Goal: Find specific page/section: Find specific page/section

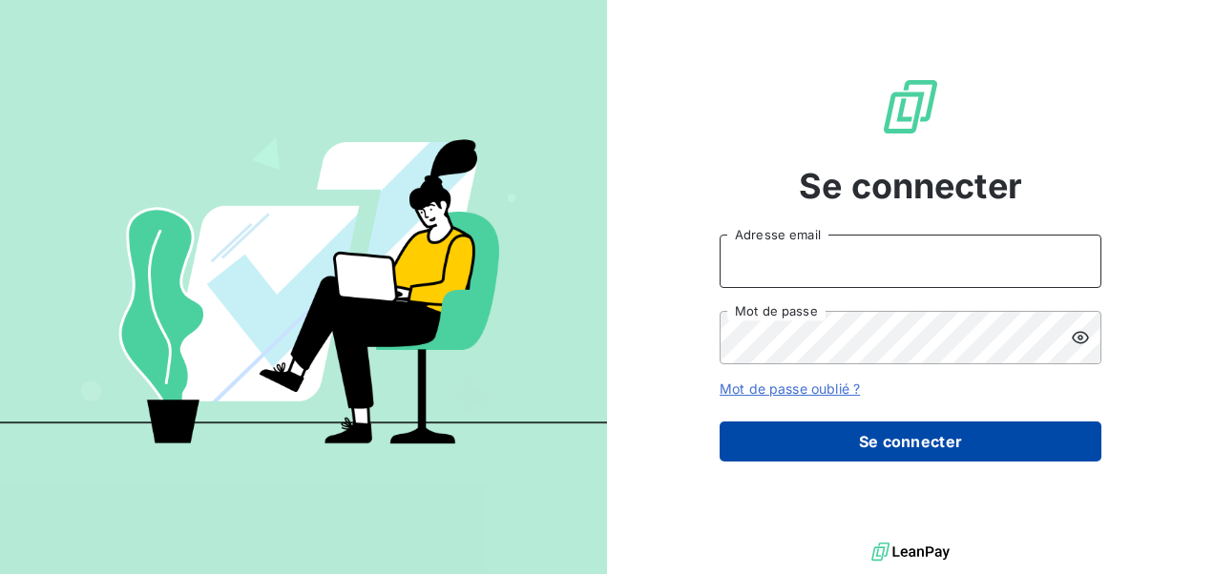
type input "[PERSON_NAME][EMAIL_ADDRESS][PERSON_NAME][DOMAIN_NAME]"
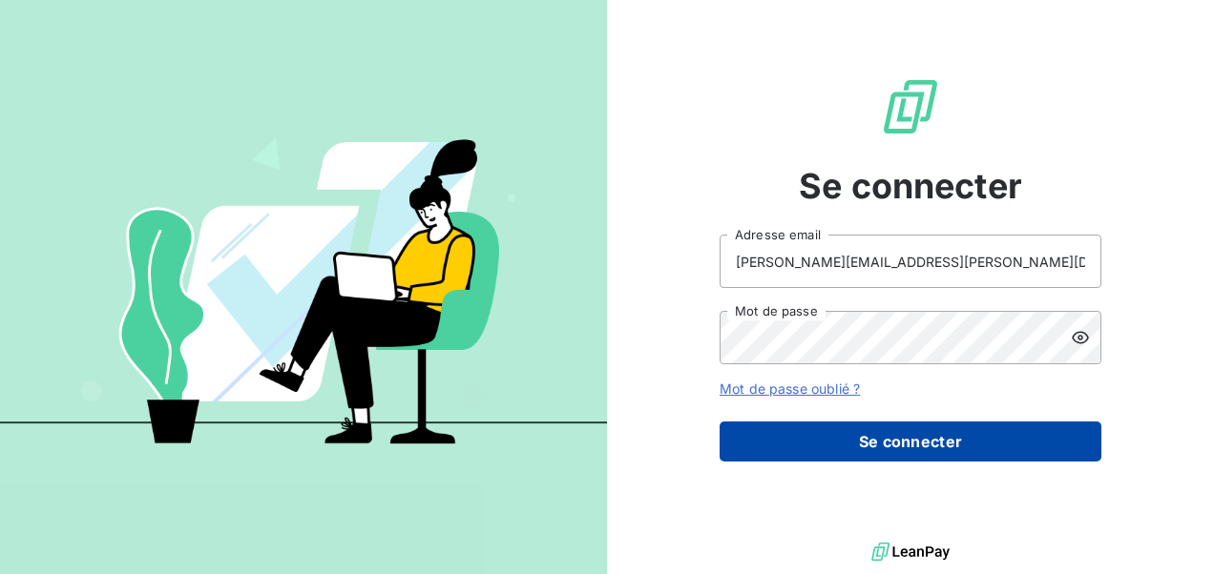
click at [915, 431] on button "Se connecter" at bounding box center [910, 442] width 382 height 40
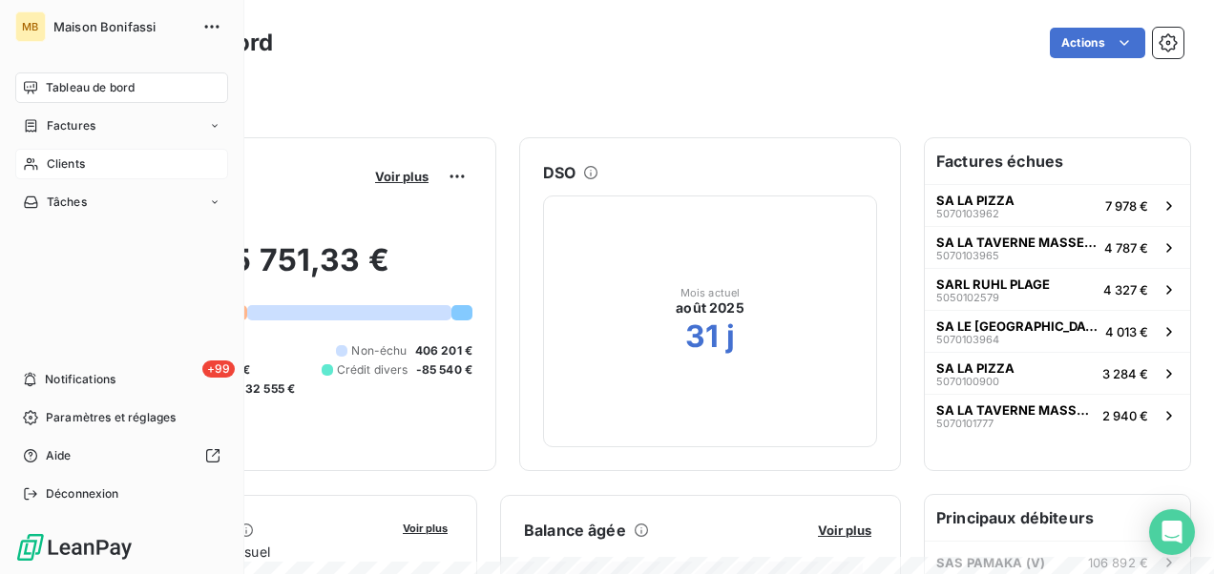
click at [58, 166] on span "Clients" at bounding box center [66, 164] width 38 height 17
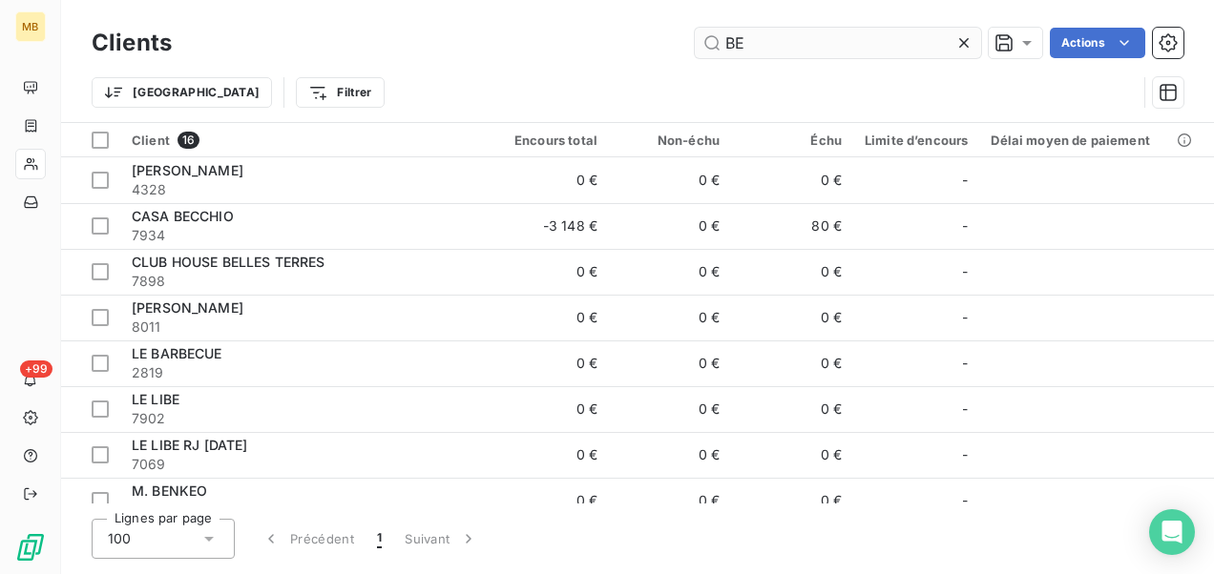
type input "B"
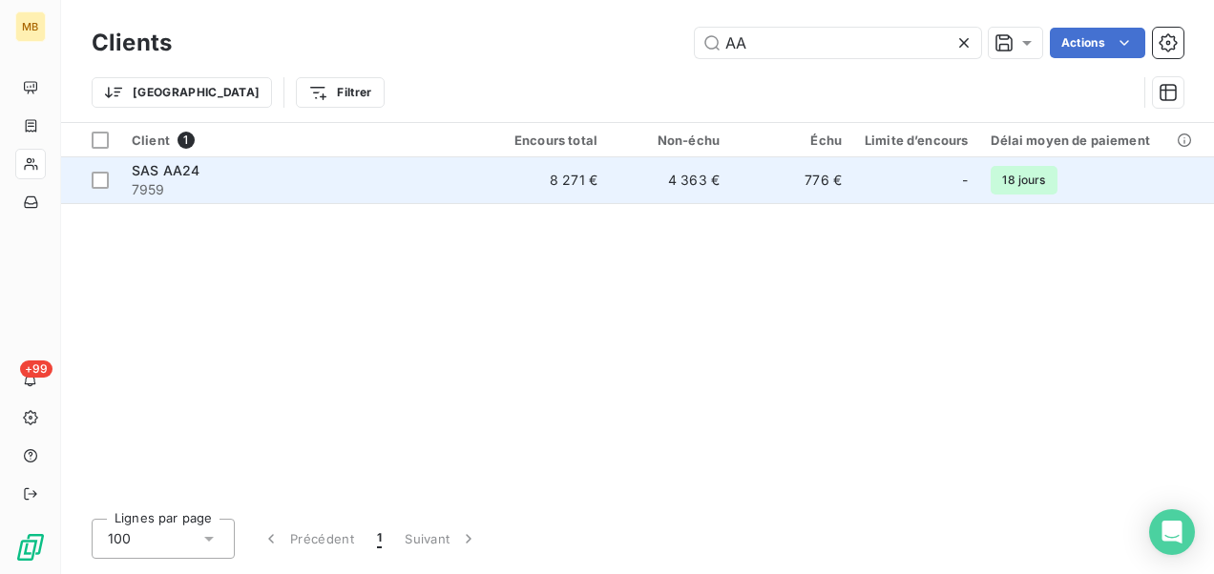
type input "AA"
click at [411, 176] on div "SAS AA24" at bounding box center [304, 170] width 344 height 19
